Goal: Information Seeking & Learning: Check status

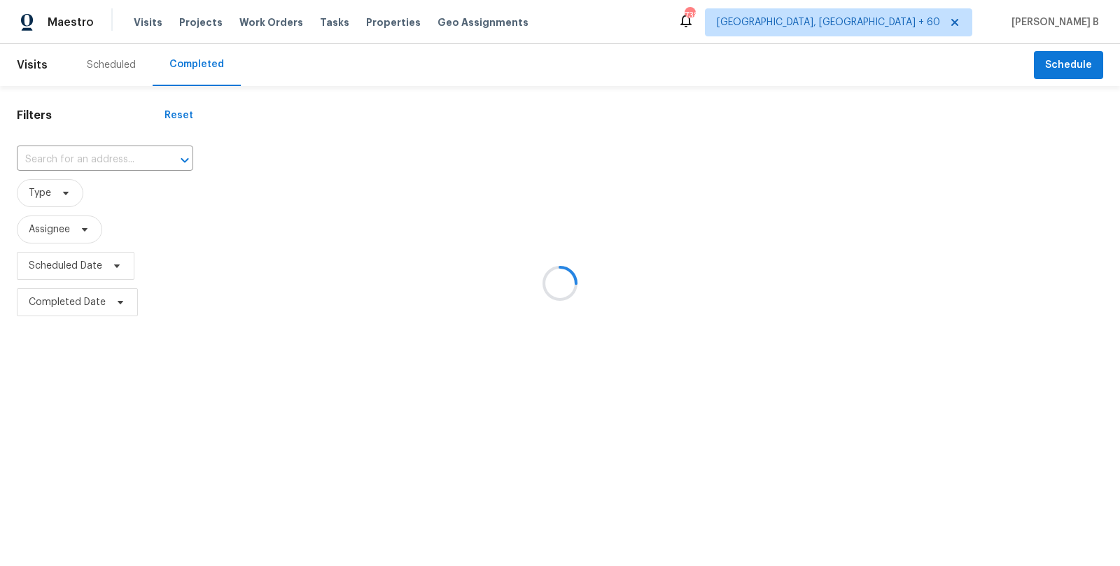
click at [49, 148] on div at bounding box center [560, 283] width 1120 height 566
click at [61, 155] on div at bounding box center [560, 283] width 1120 height 566
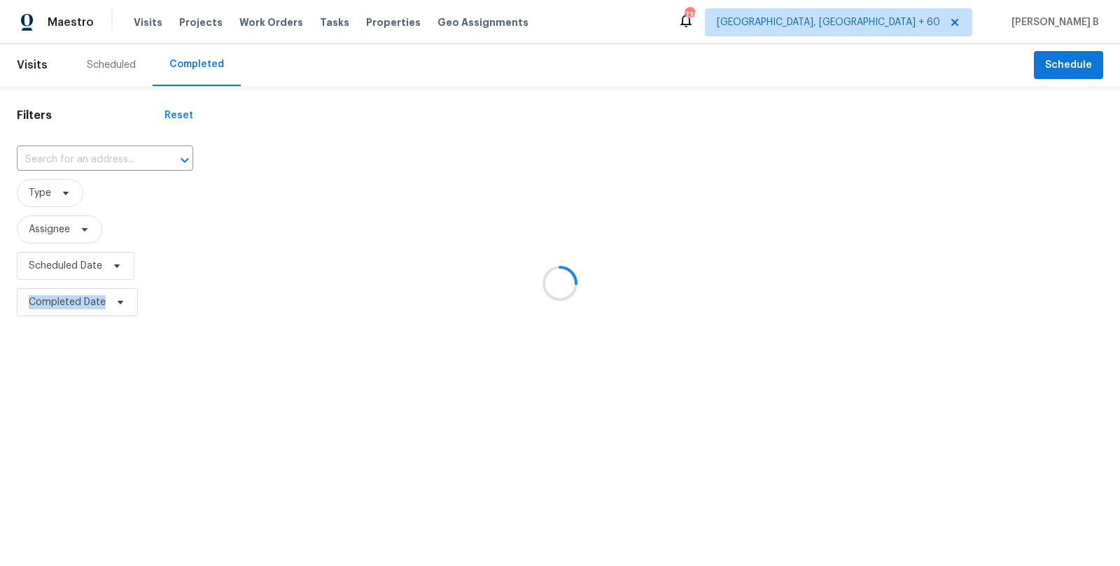
click at [61, 155] on div at bounding box center [560, 283] width 1120 height 566
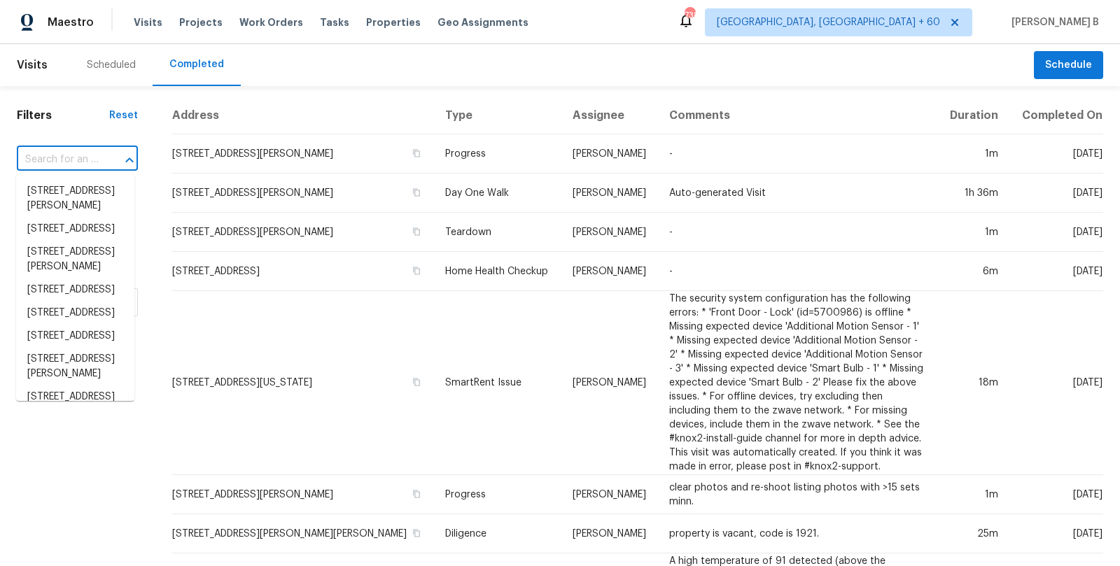
click at [76, 157] on input "text" at bounding box center [58, 160] width 82 height 22
paste input "[STREET_ADDRESS]"
type input "[STREET_ADDRESS]"
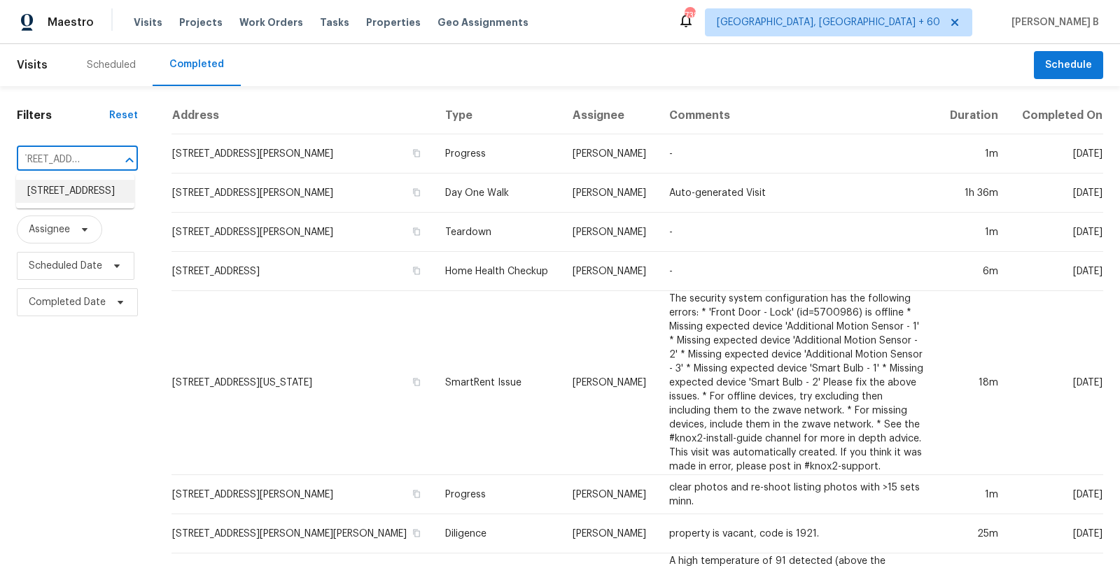
click at [90, 193] on li "[STREET_ADDRESS]" at bounding box center [75, 191] width 118 height 23
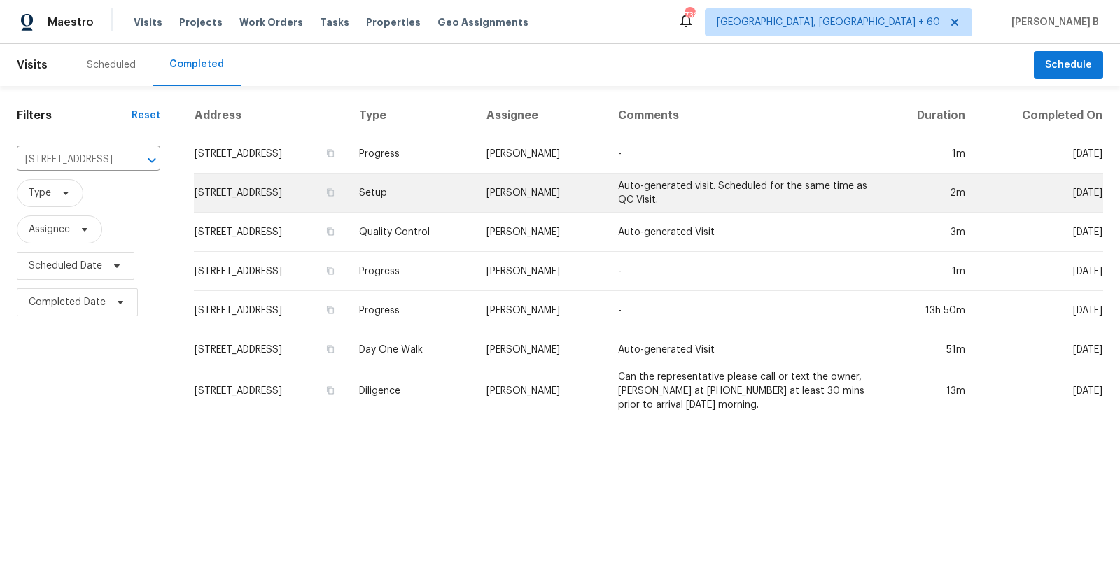
click at [475, 188] on td "Setup" at bounding box center [411, 193] width 127 height 39
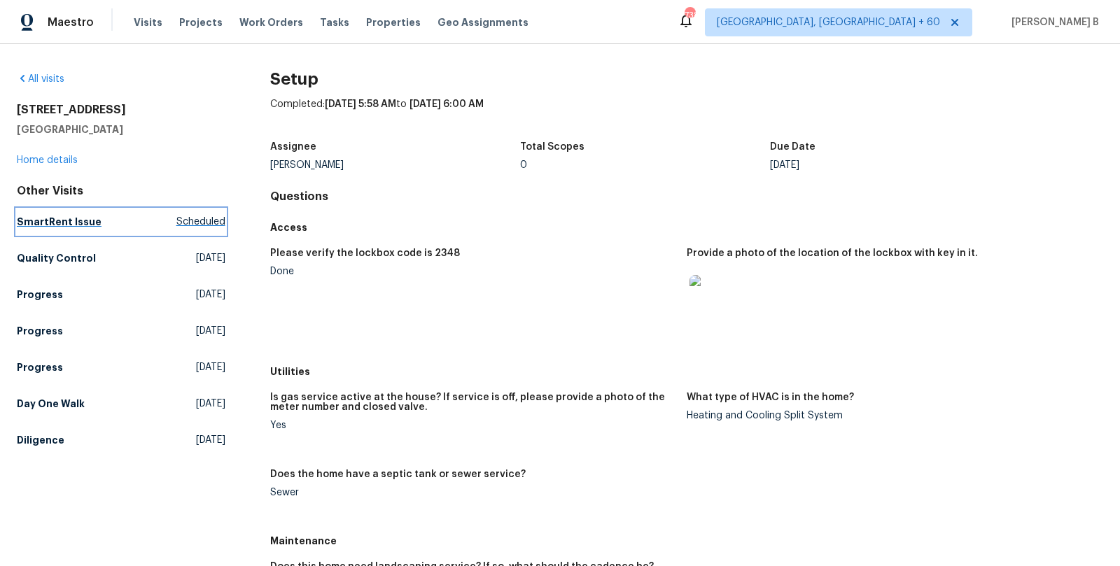
click at [180, 216] on span "Scheduled" at bounding box center [200, 222] width 49 height 14
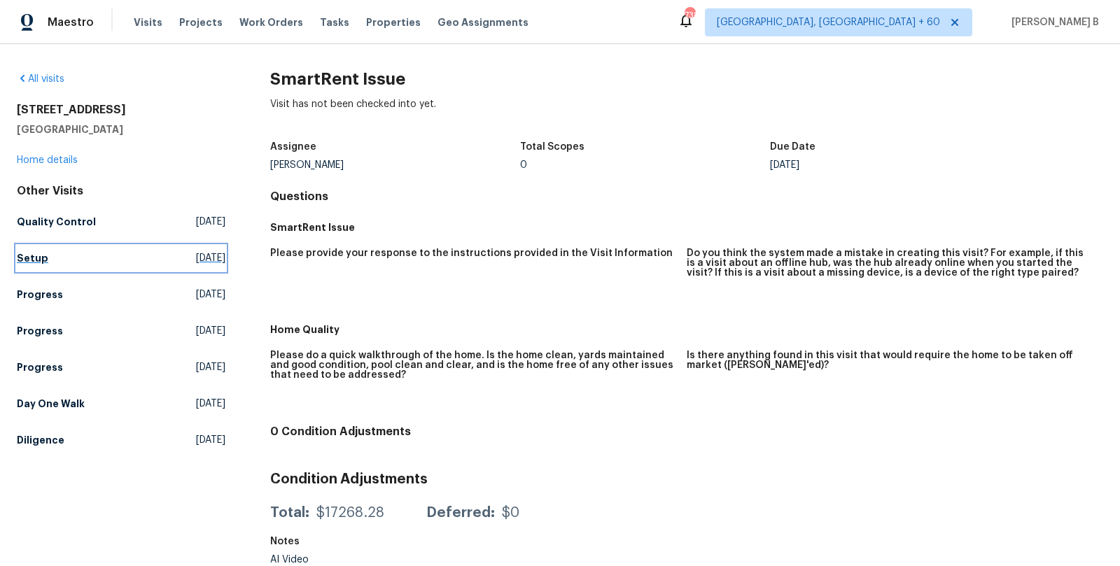
click at [196, 259] on span "[DATE]" at bounding box center [210, 258] width 29 height 14
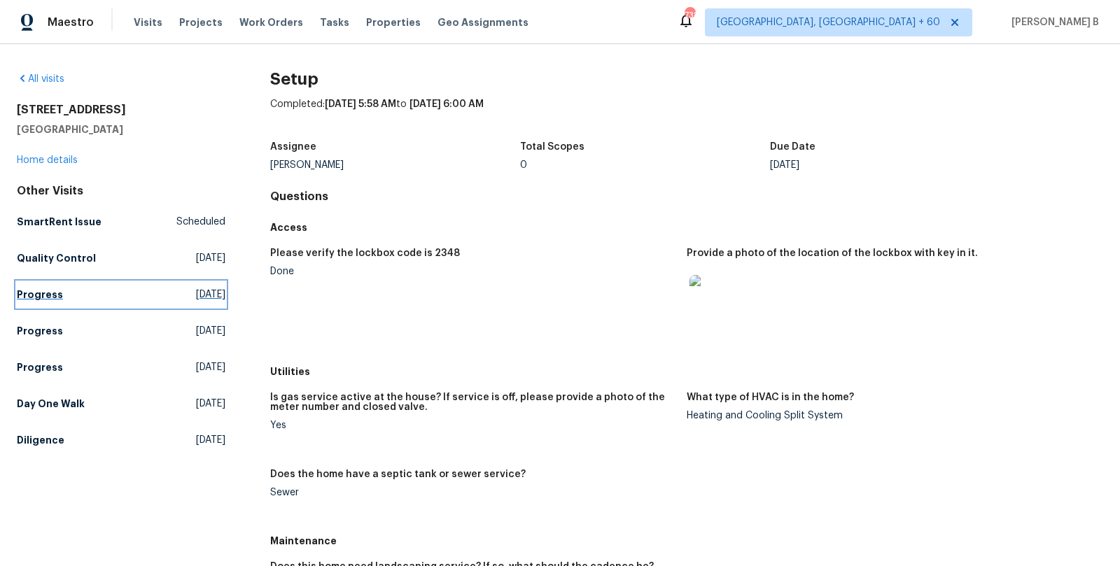
click at [71, 300] on link "Progress [DATE]" at bounding box center [121, 294] width 209 height 25
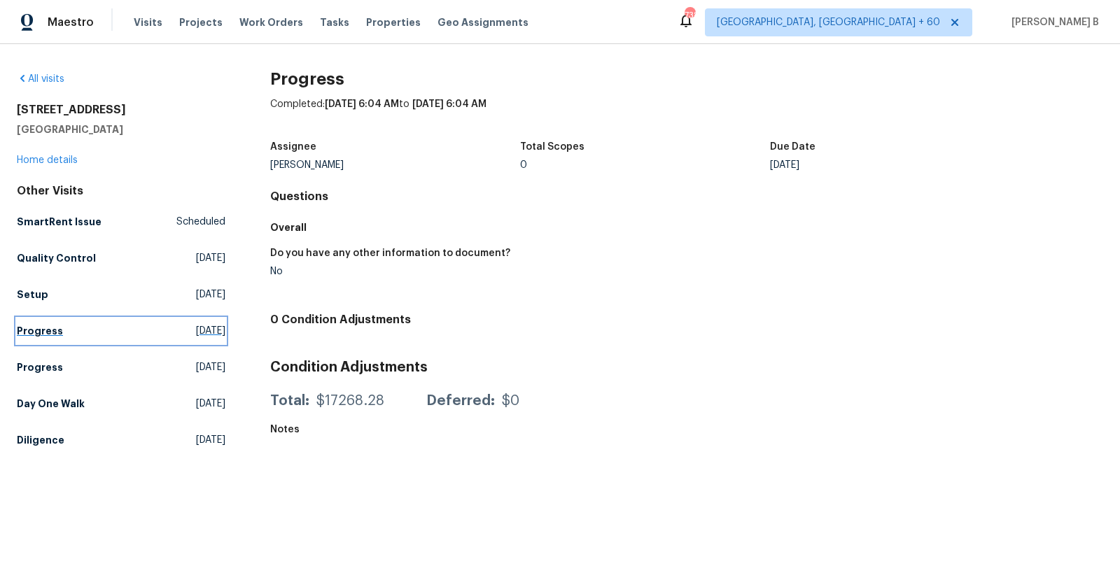
click at [76, 328] on link "Progress [DATE]" at bounding box center [121, 330] width 209 height 25
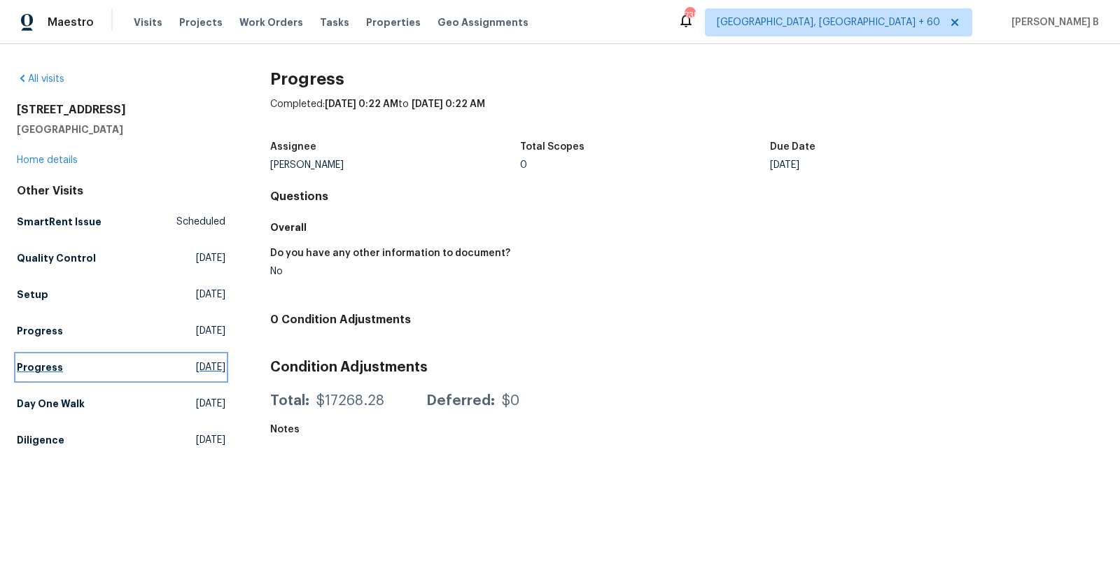
click at [62, 374] on link "Progress [DATE]" at bounding box center [121, 367] width 209 height 25
click at [57, 398] on h5 "Day One Walk" at bounding box center [51, 404] width 68 height 14
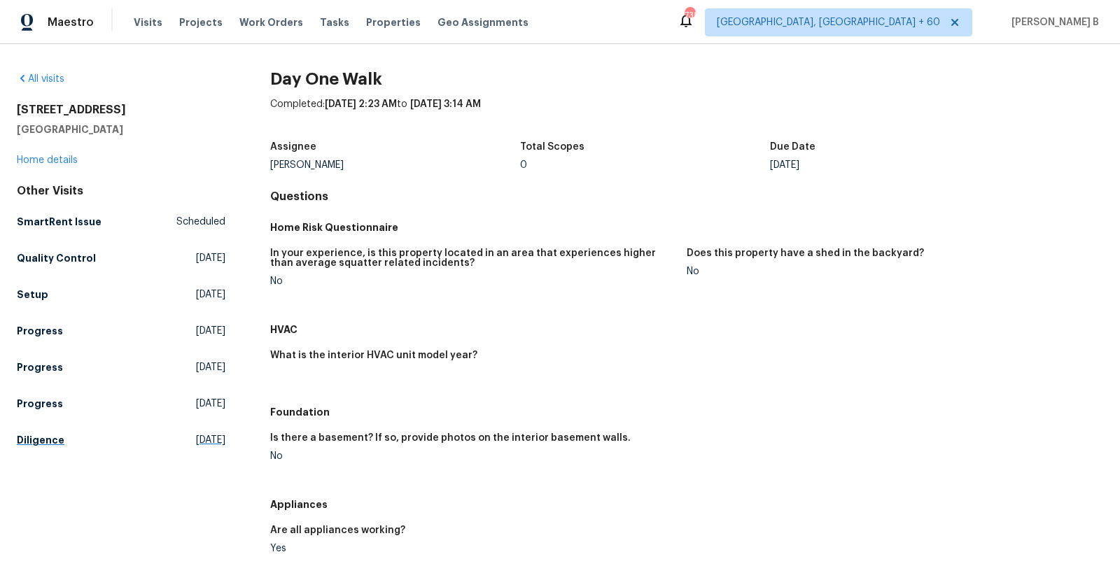
scroll to position [10, 0]
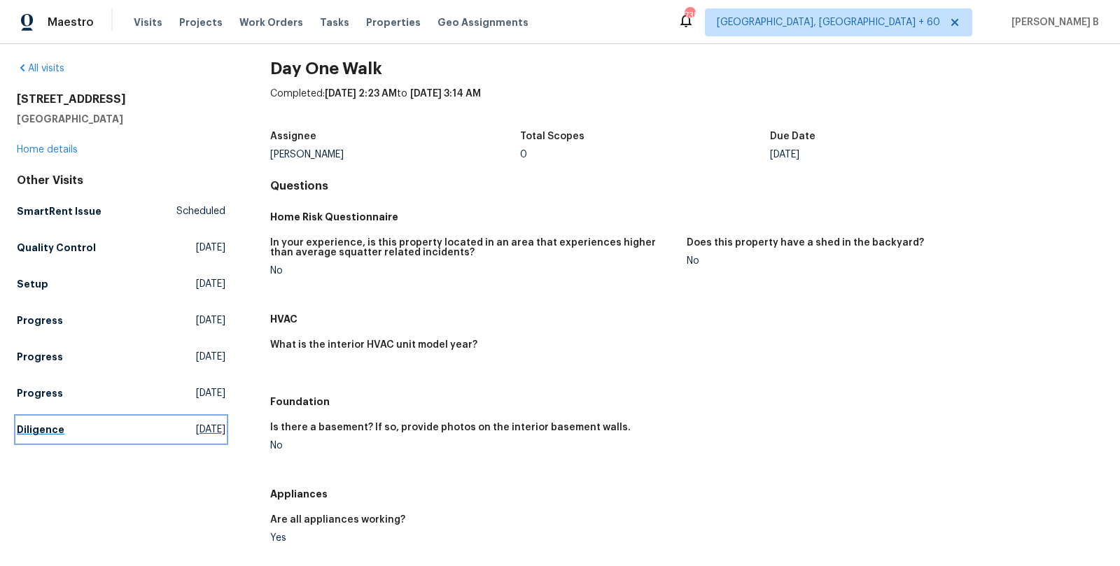
click at [38, 432] on h5 "Diligence" at bounding box center [41, 430] width 48 height 14
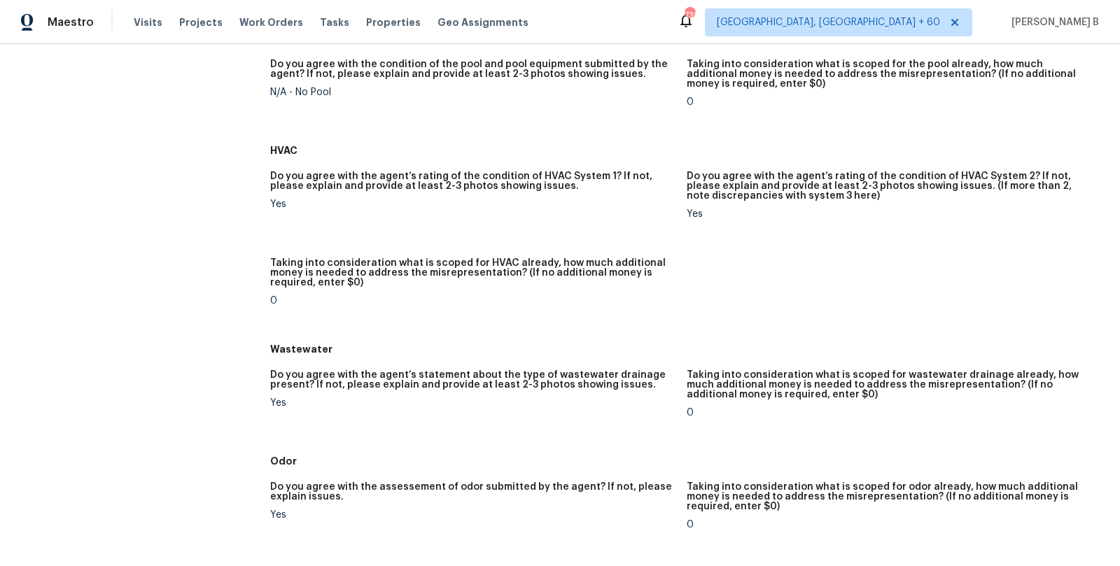
scroll to position [276, 0]
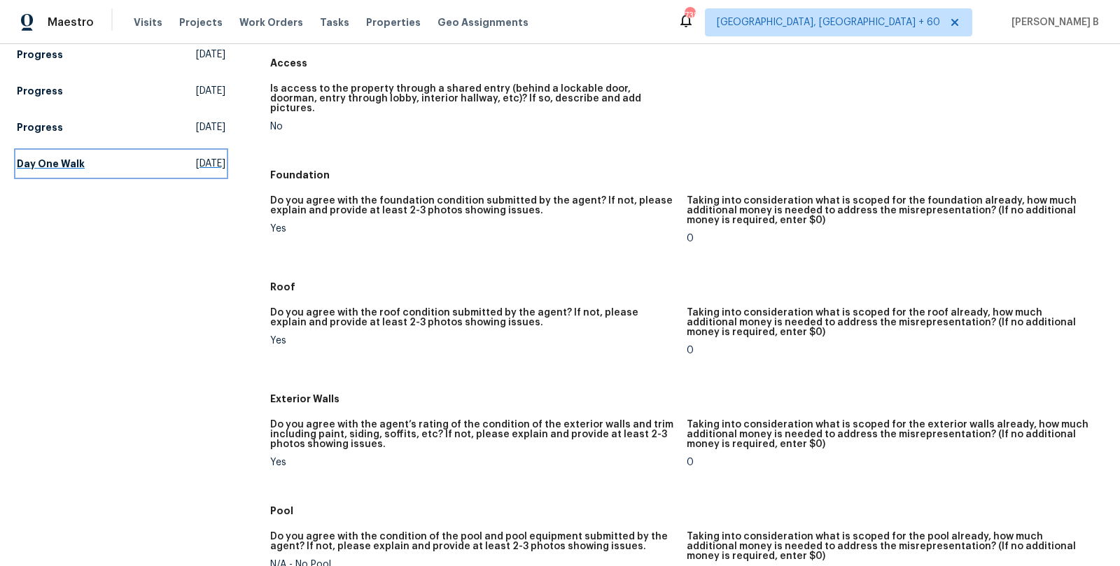
click at [196, 166] on span "[DATE]" at bounding box center [210, 164] width 29 height 14
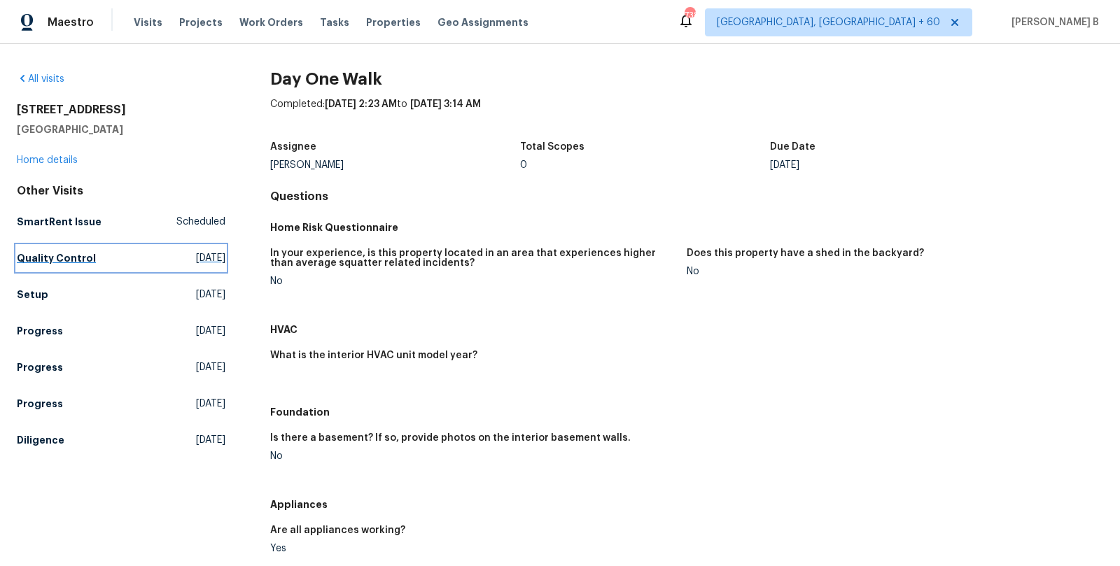
click at [97, 255] on link "Quality Control [DATE]" at bounding box center [121, 258] width 209 height 25
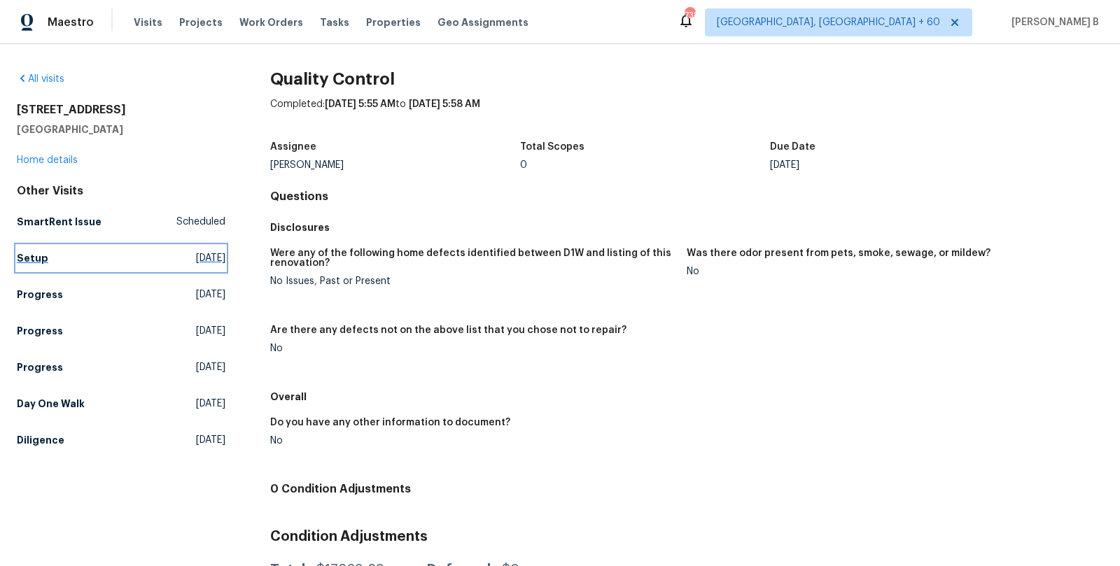
click at [95, 249] on link "Setup [DATE]" at bounding box center [121, 258] width 209 height 25
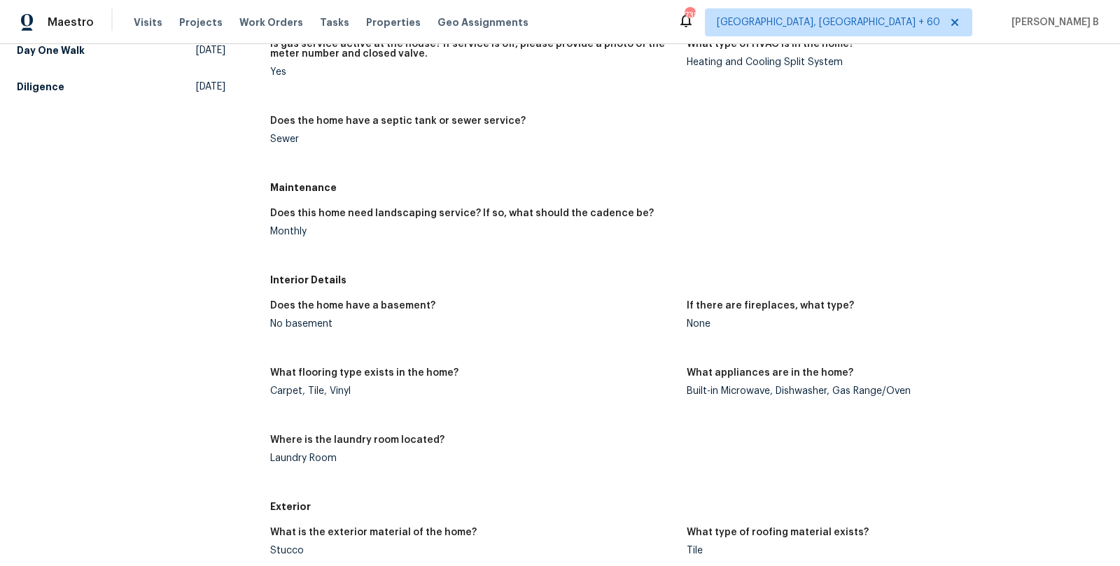
scroll to position [1126, 0]
